Goal: Check status: Check status

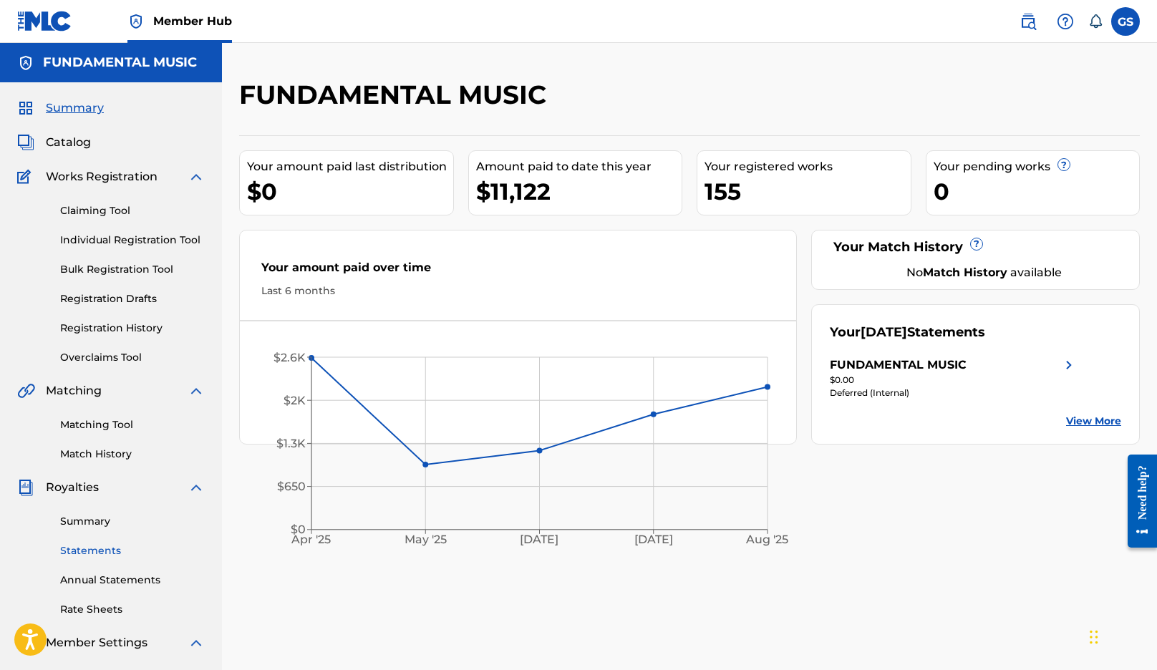
click at [102, 546] on link "Statements" at bounding box center [132, 551] width 145 height 15
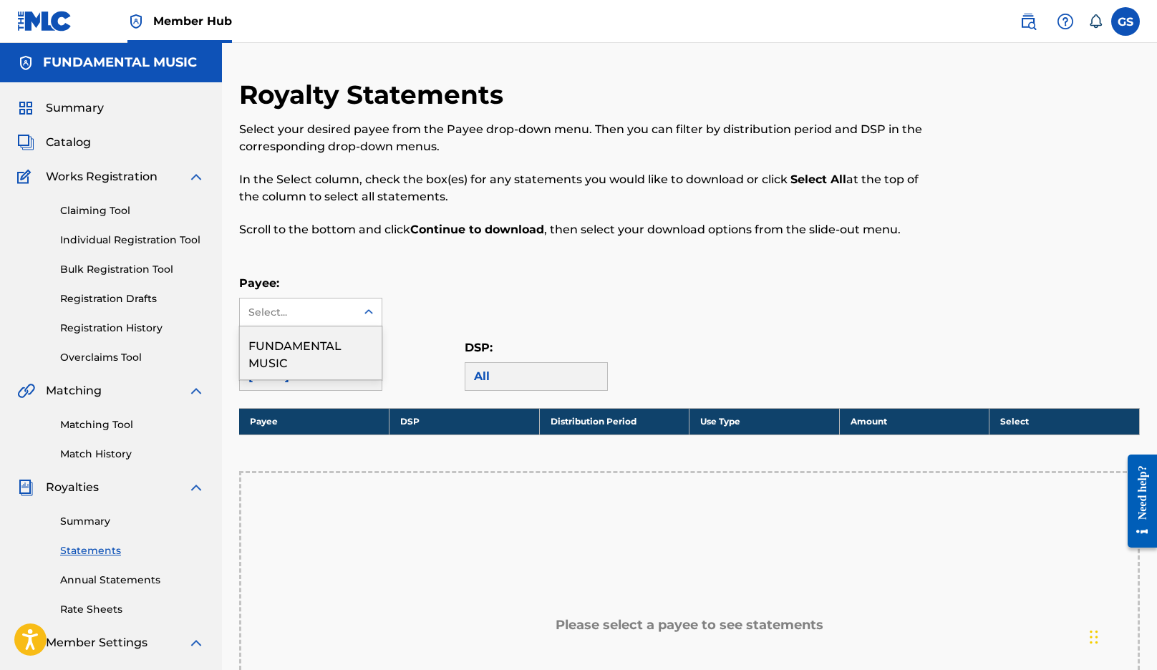
click at [304, 318] on div "Select..." at bounding box center [297, 312] width 97 height 15
click at [309, 344] on div "FUNDAMENTAL MUSIC" at bounding box center [311, 353] width 142 height 53
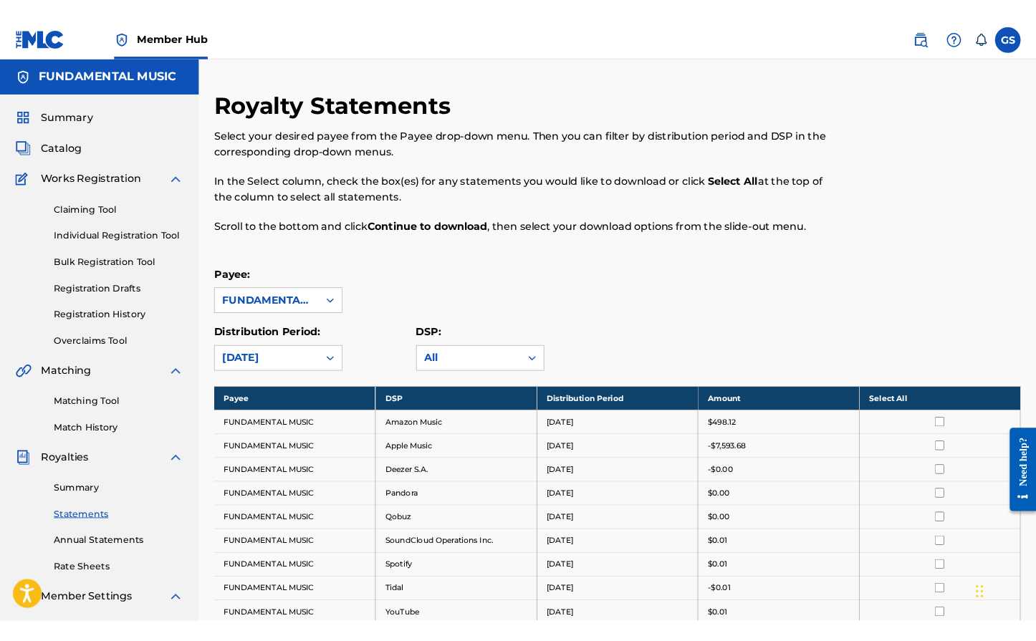
scroll to position [175, 0]
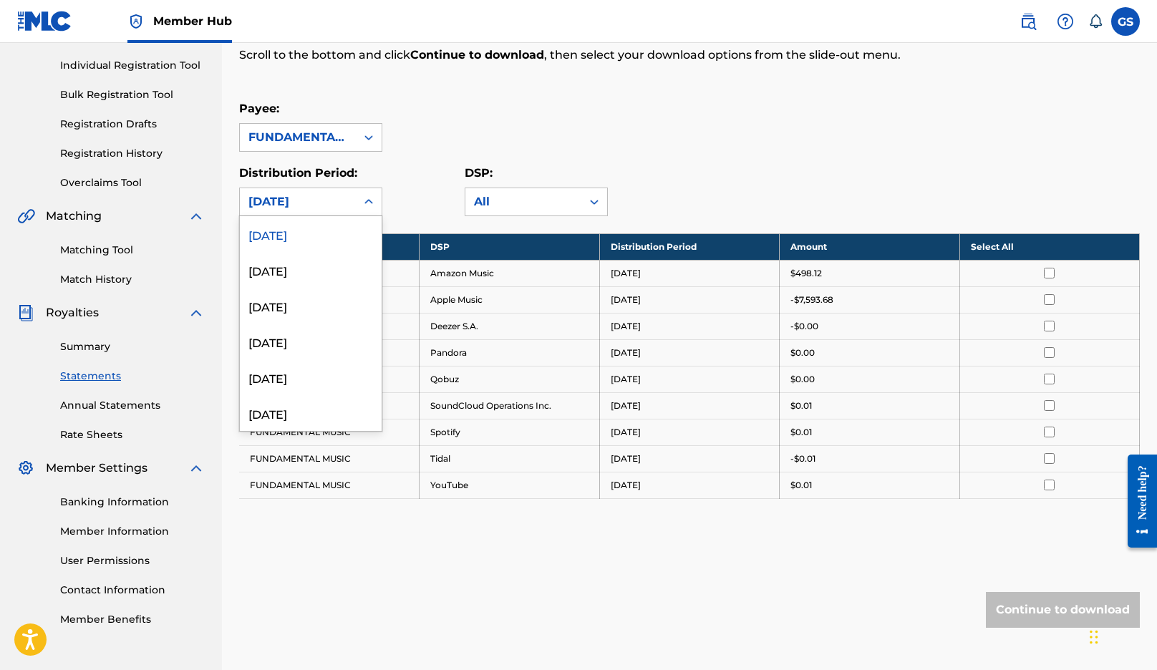
click at [314, 202] on div "[DATE]" at bounding box center [298, 201] width 99 height 17
click at [306, 267] on div "[DATE]" at bounding box center [311, 270] width 142 height 36
click at [307, 199] on div "[DATE]" at bounding box center [298, 201] width 99 height 17
click at [294, 300] on div "[DATE]" at bounding box center [311, 306] width 142 height 36
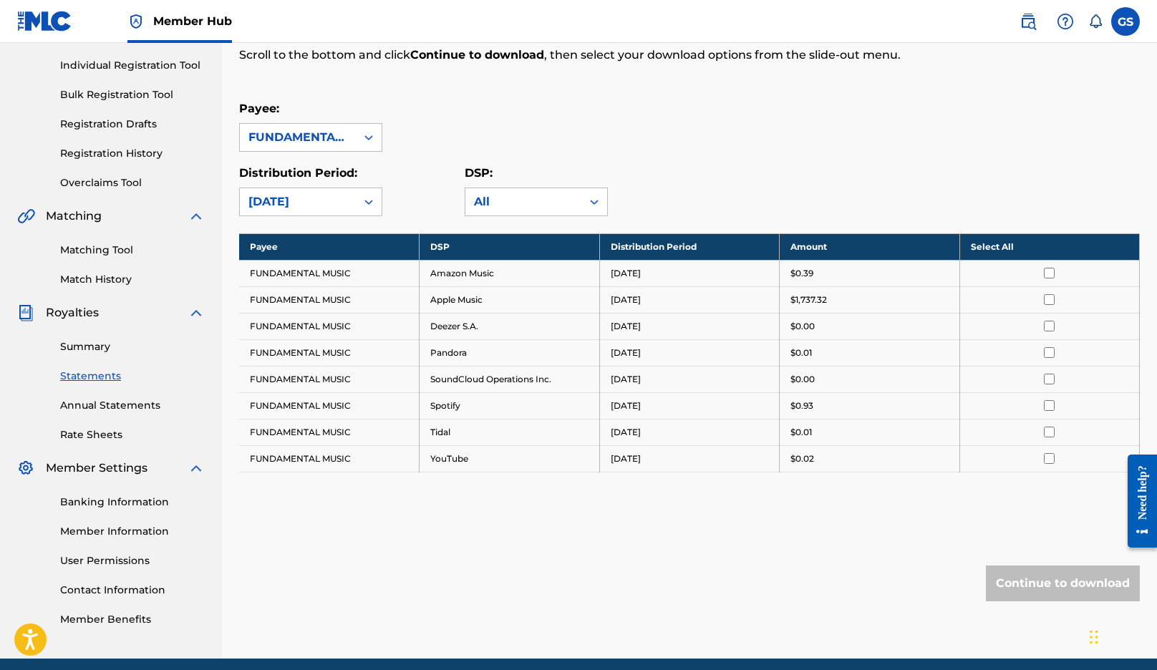
click at [312, 201] on div "[DATE]" at bounding box center [298, 201] width 99 height 17
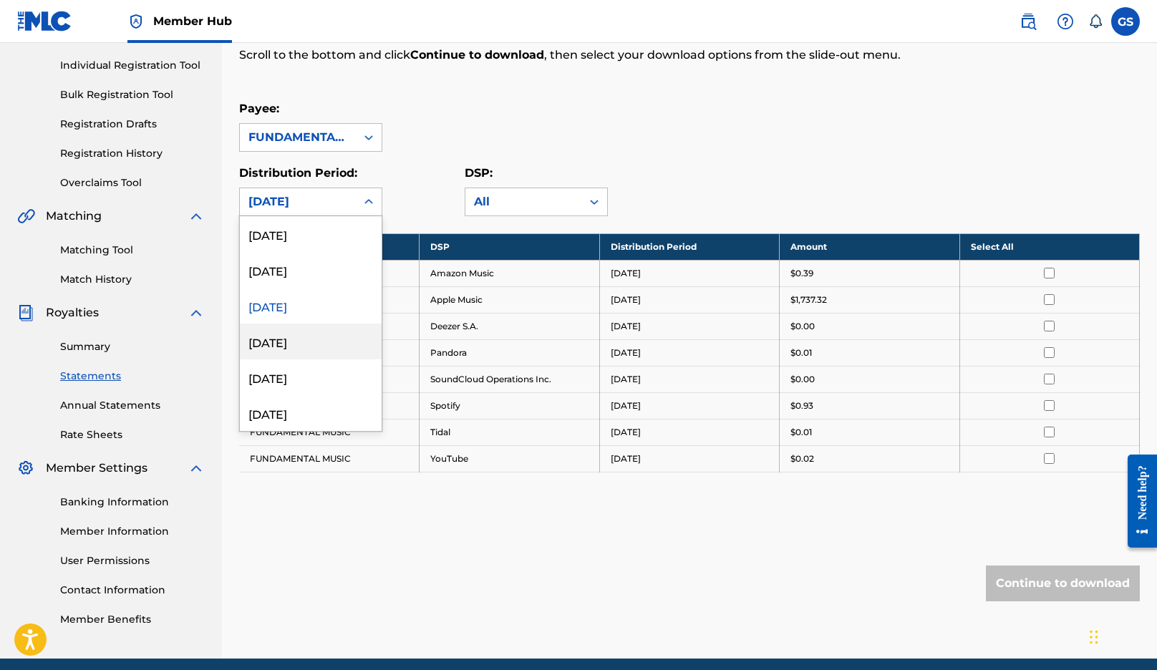
click at [297, 339] on div "[DATE]" at bounding box center [311, 342] width 142 height 36
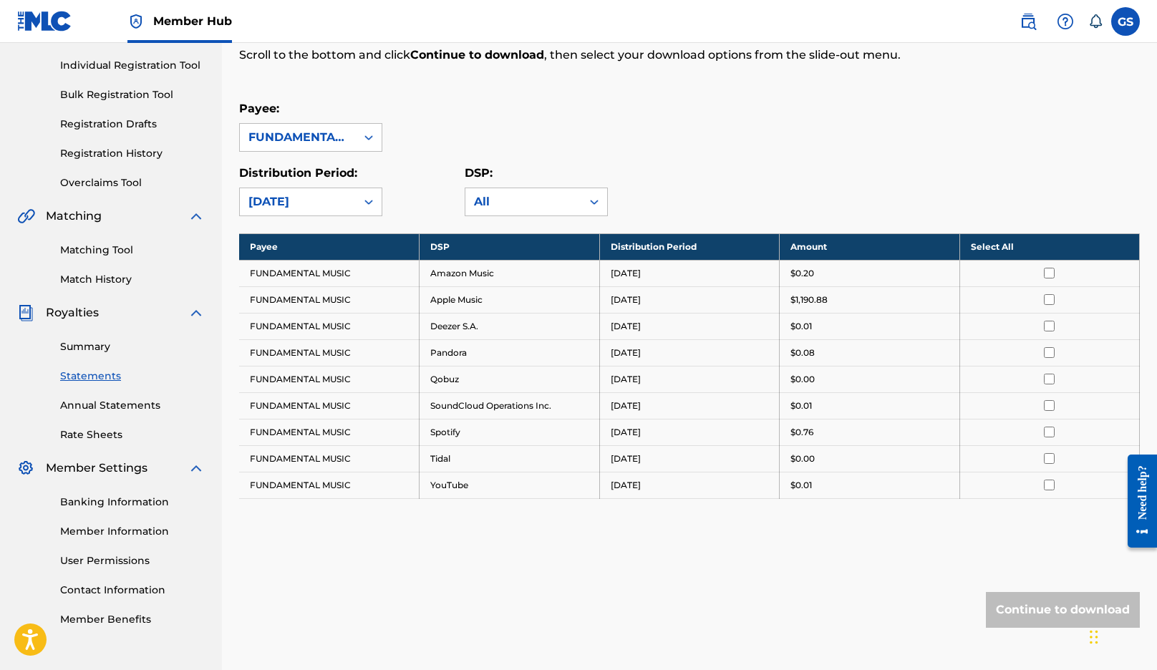
click at [744, 165] on div "Distribution Period: [DATE] DSP: All" at bounding box center [689, 191] width 901 height 52
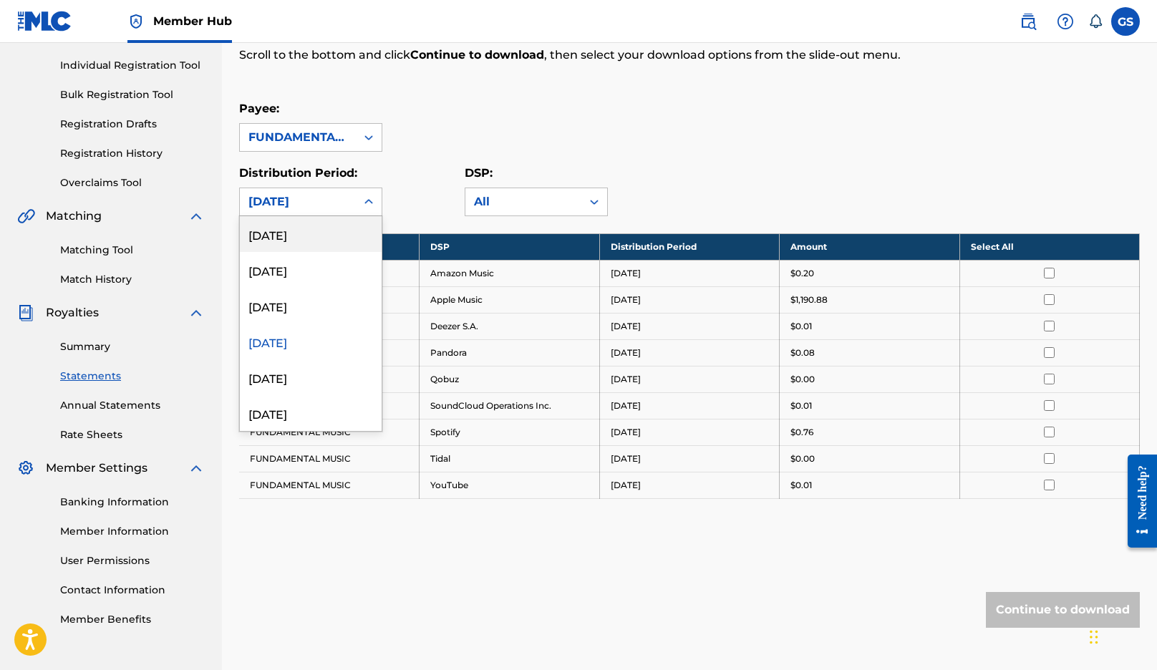
click at [328, 194] on div "[DATE]" at bounding box center [298, 201] width 99 height 17
click at [309, 266] on div "[DATE]" at bounding box center [311, 270] width 142 height 36
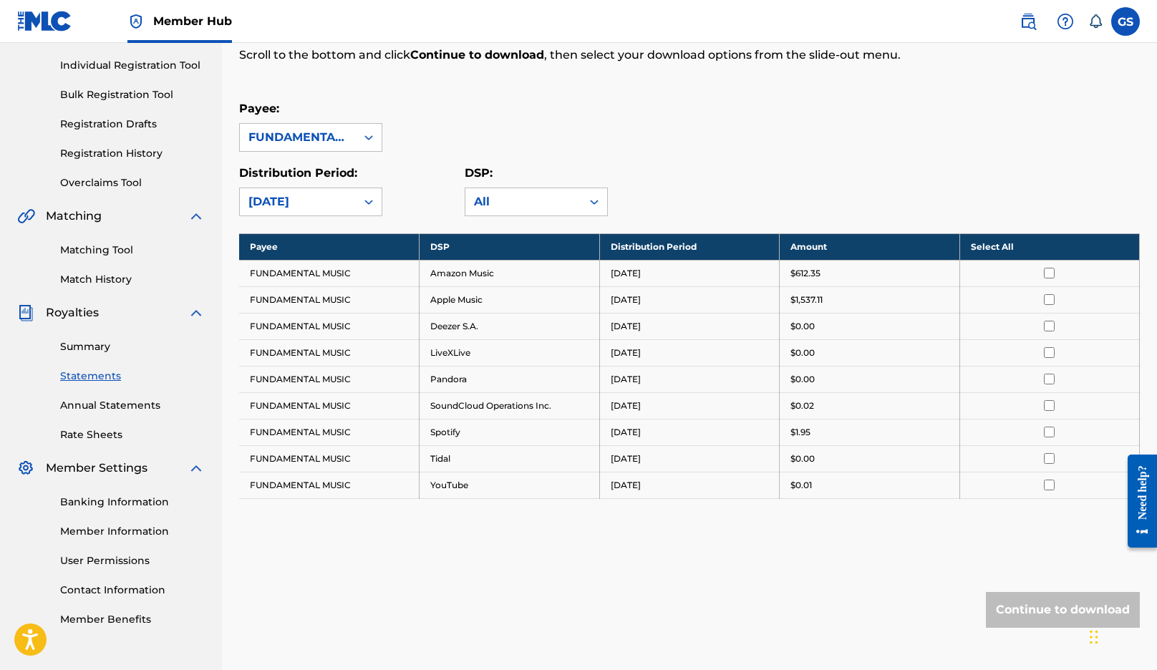
click at [304, 205] on div "[DATE]" at bounding box center [298, 201] width 99 height 17
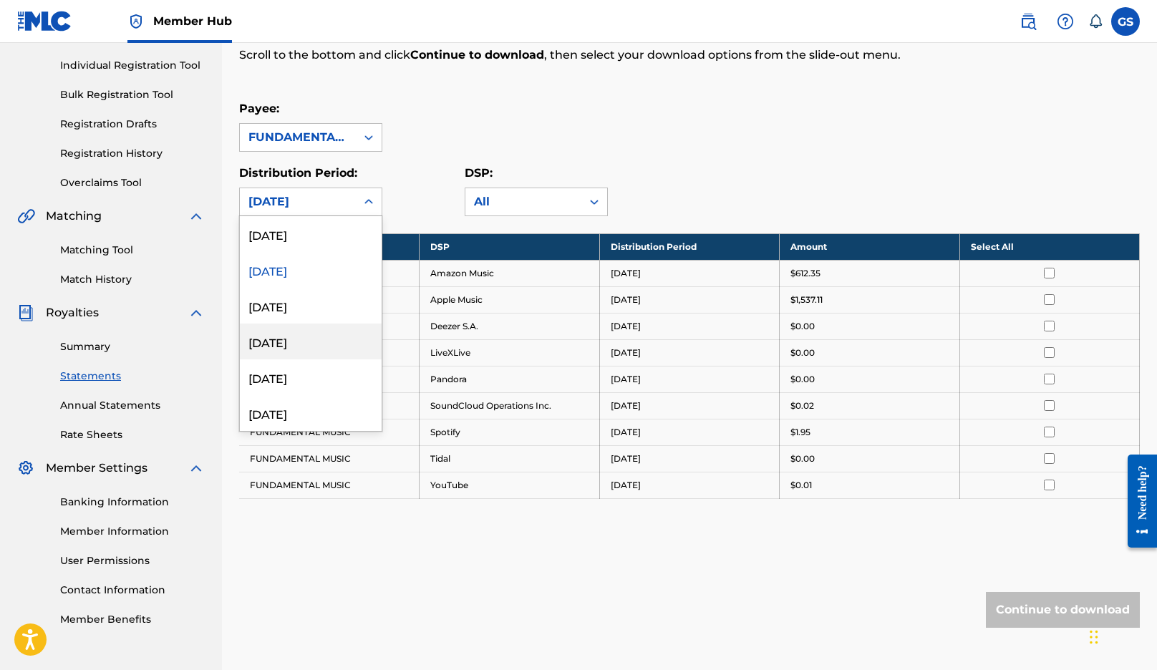
click at [294, 337] on div "[DATE]" at bounding box center [311, 342] width 142 height 36
